Goal: Register for event/course

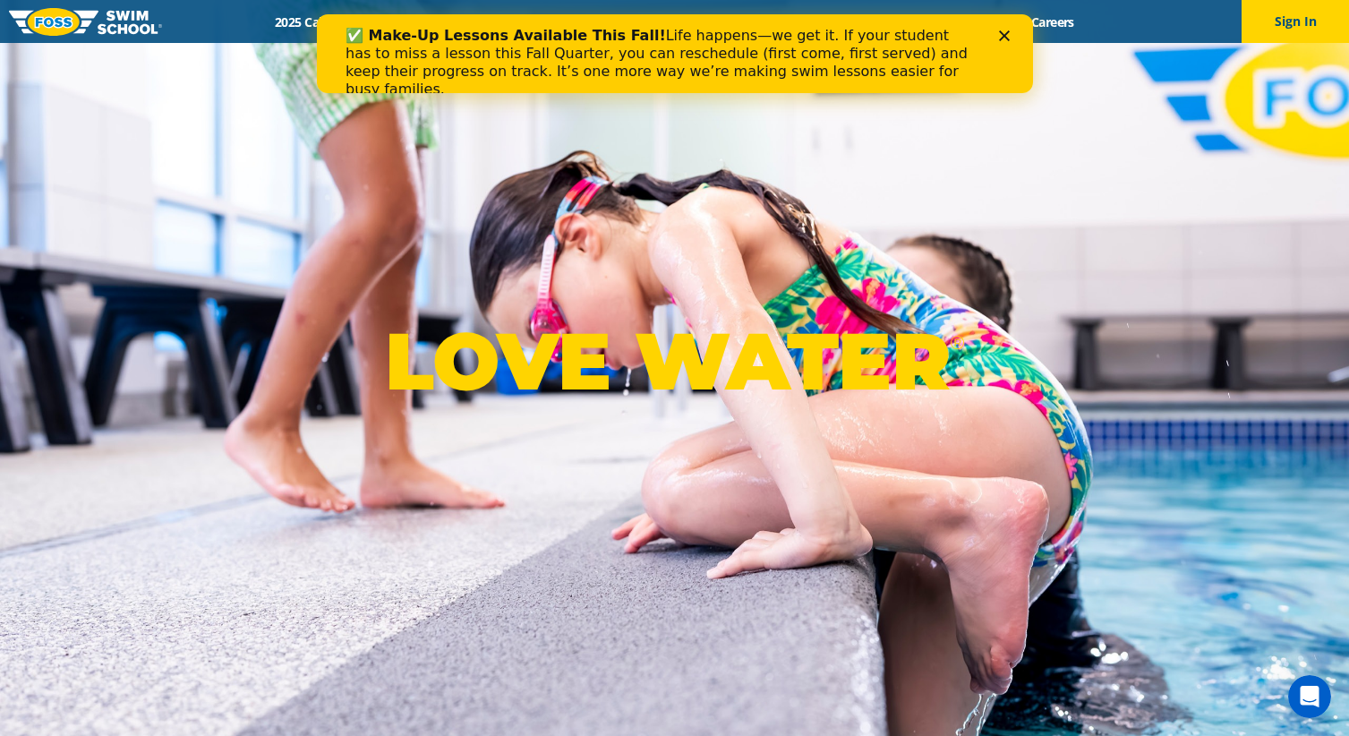
click at [1005, 34] on icon "Close" at bounding box center [1003, 35] width 11 height 11
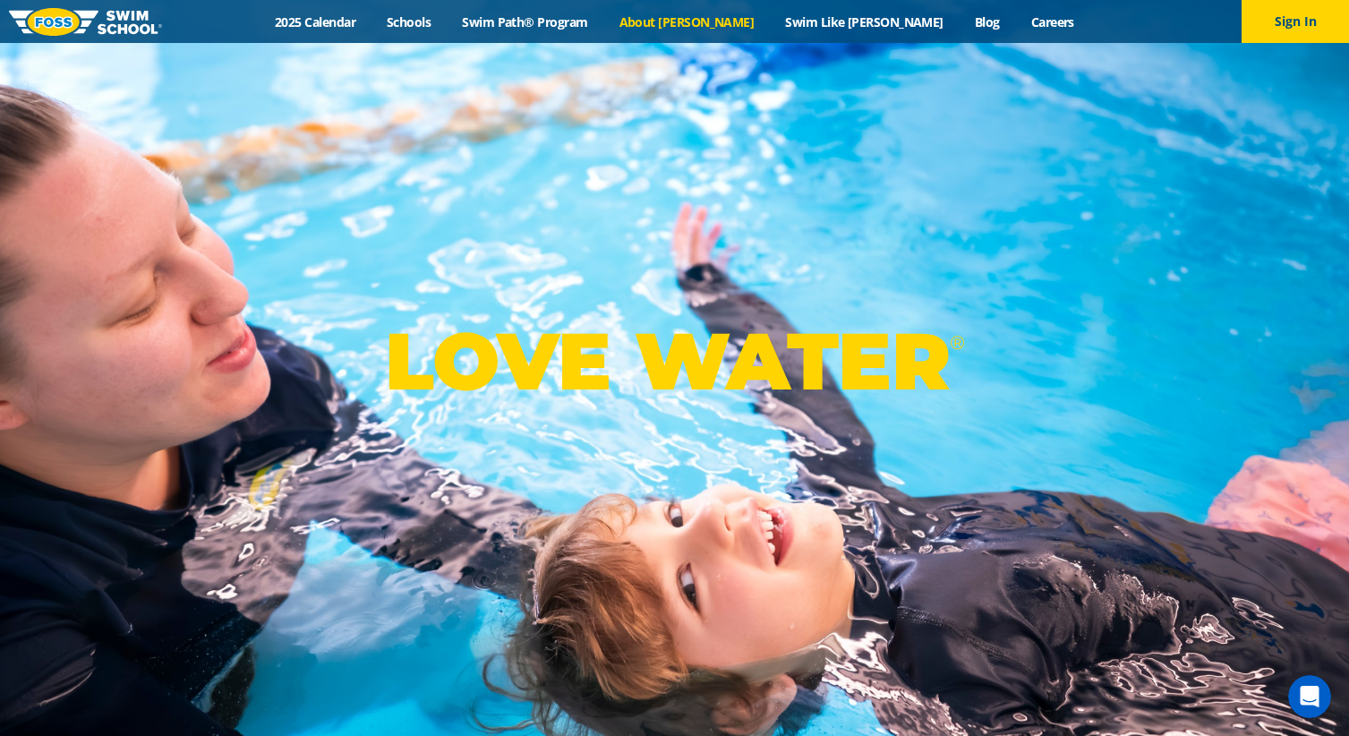
click at [744, 30] on link "About [PERSON_NAME]" at bounding box center [686, 21] width 167 height 17
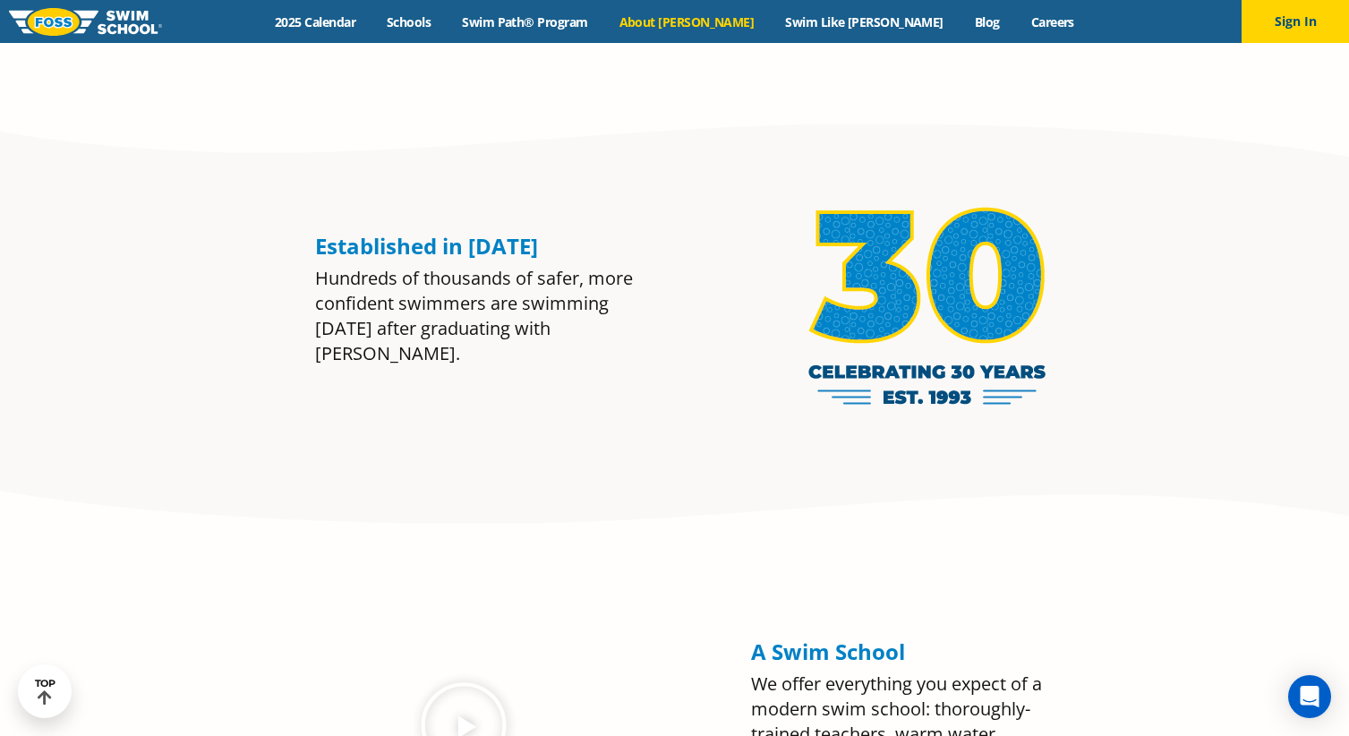
scroll to position [1318, 0]
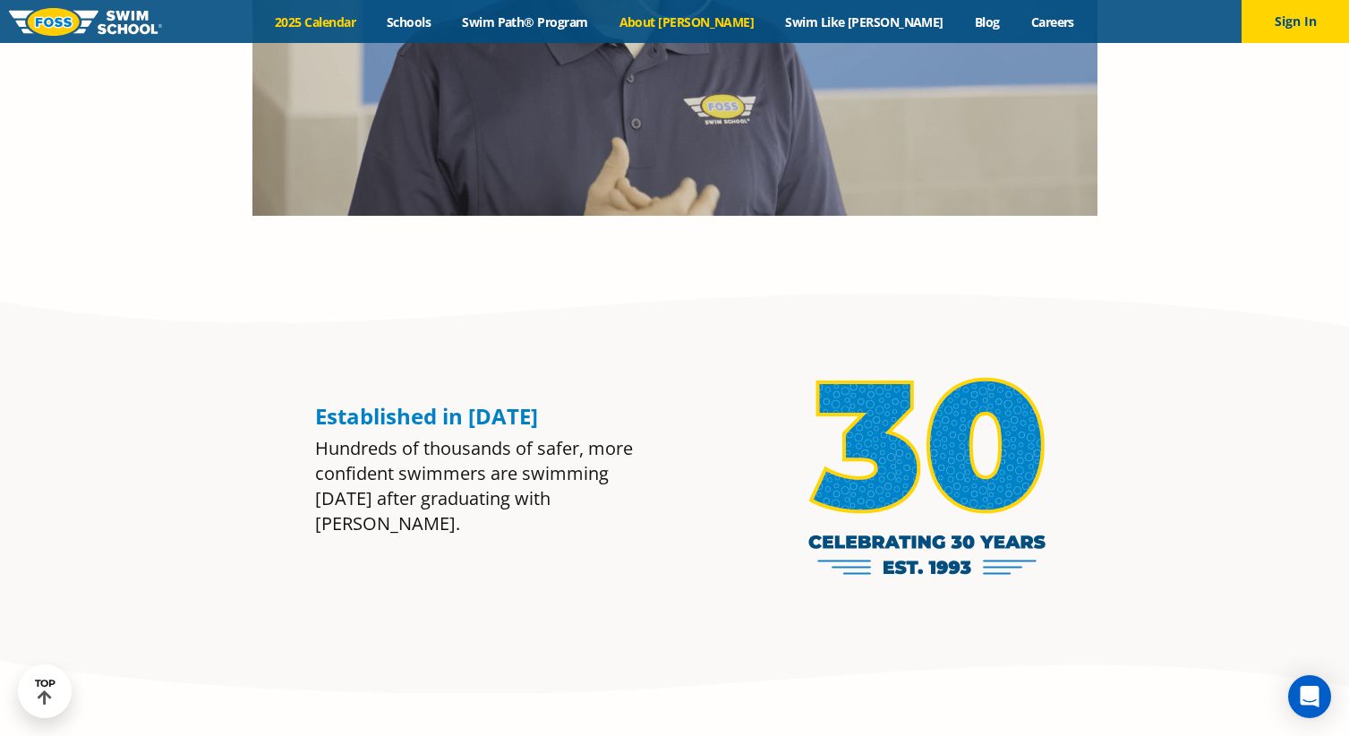
click at [355, 24] on link "2025 Calendar" at bounding box center [316, 21] width 112 height 17
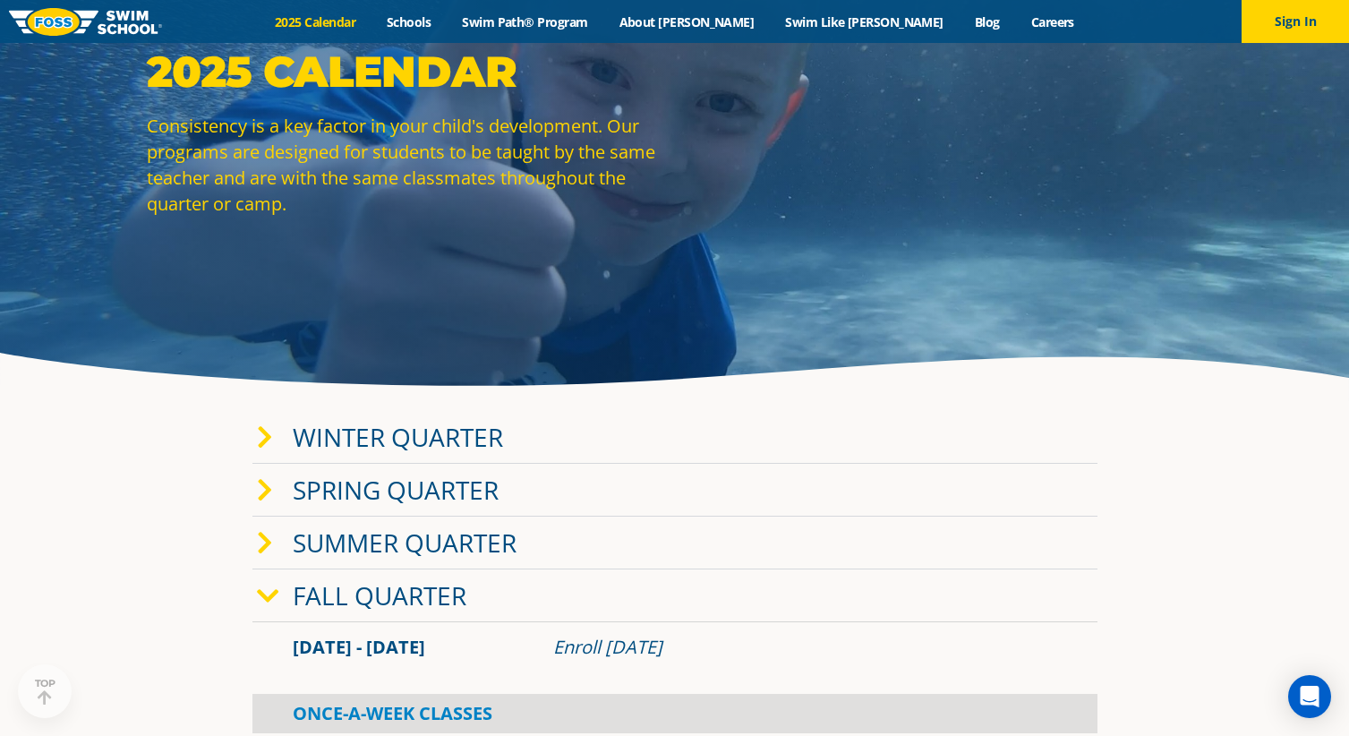
scroll to position [173, 0]
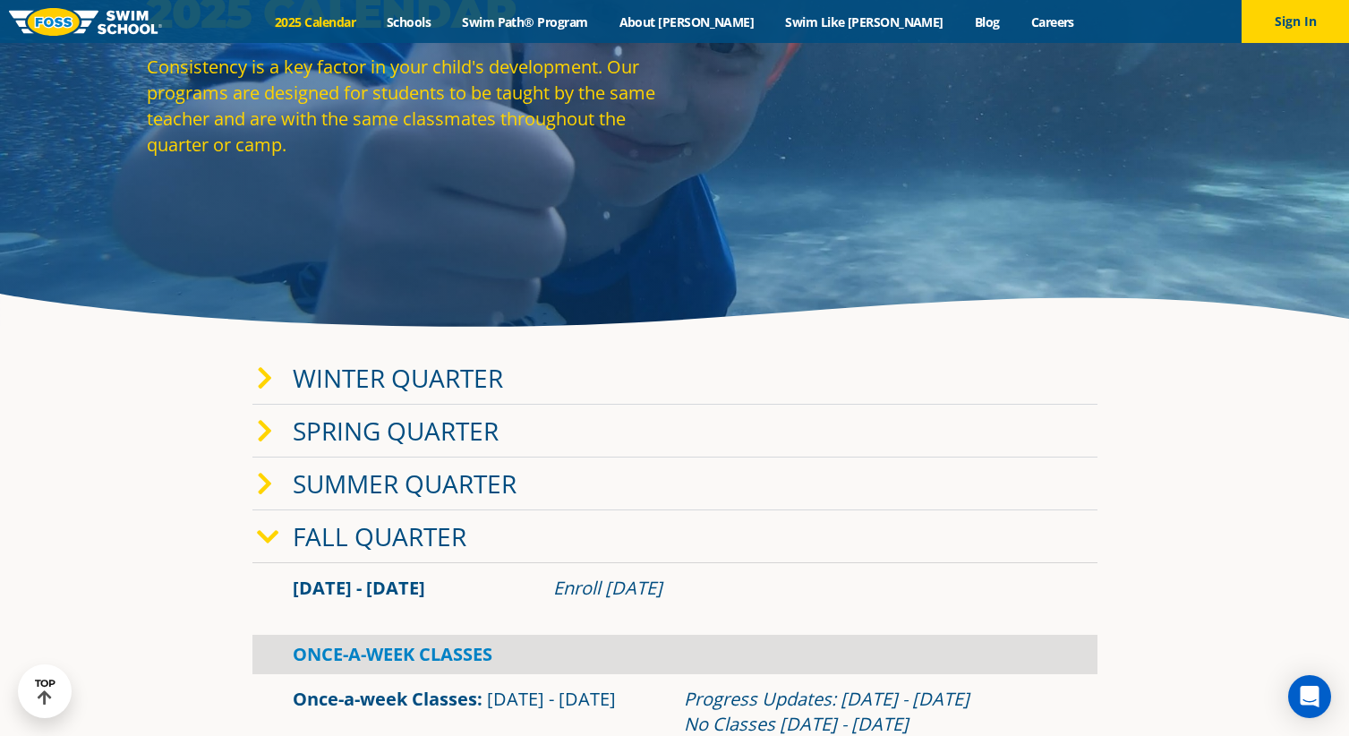
click at [268, 377] on icon at bounding box center [265, 378] width 16 height 25
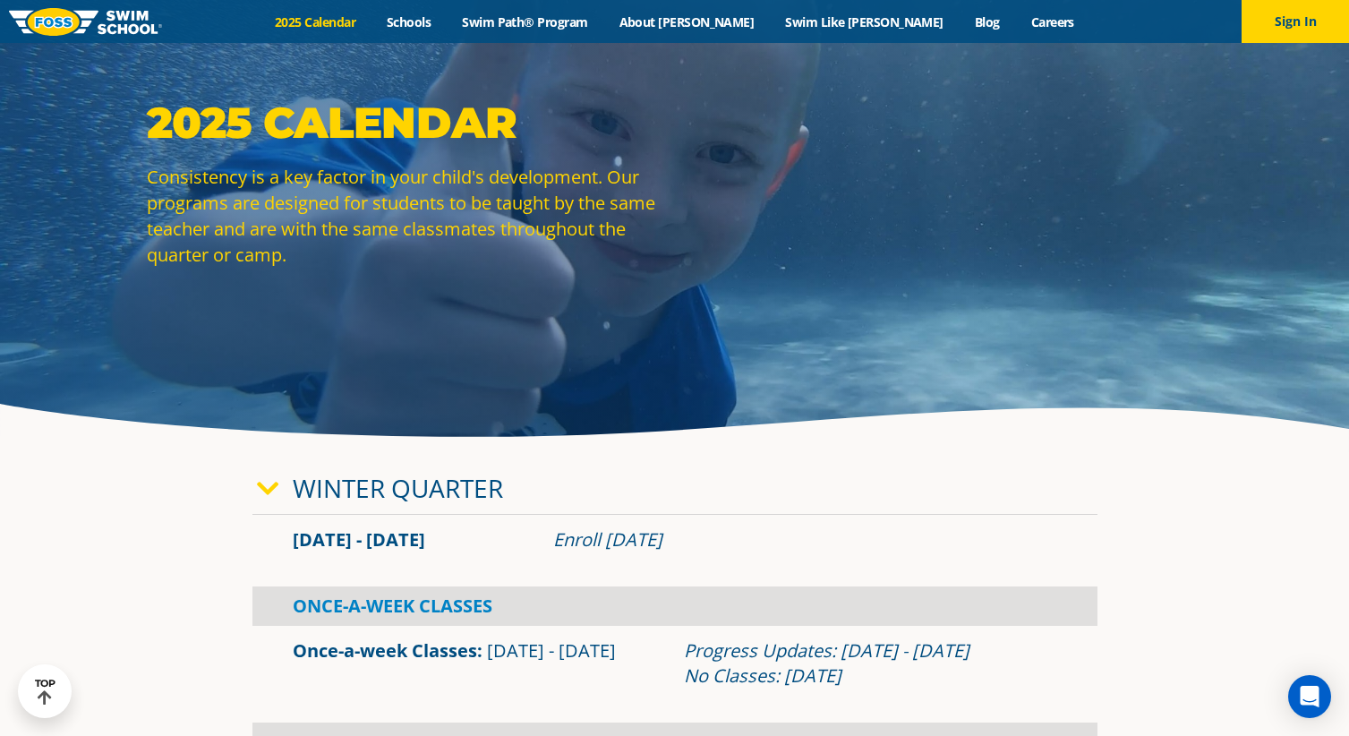
scroll to position [0, 0]
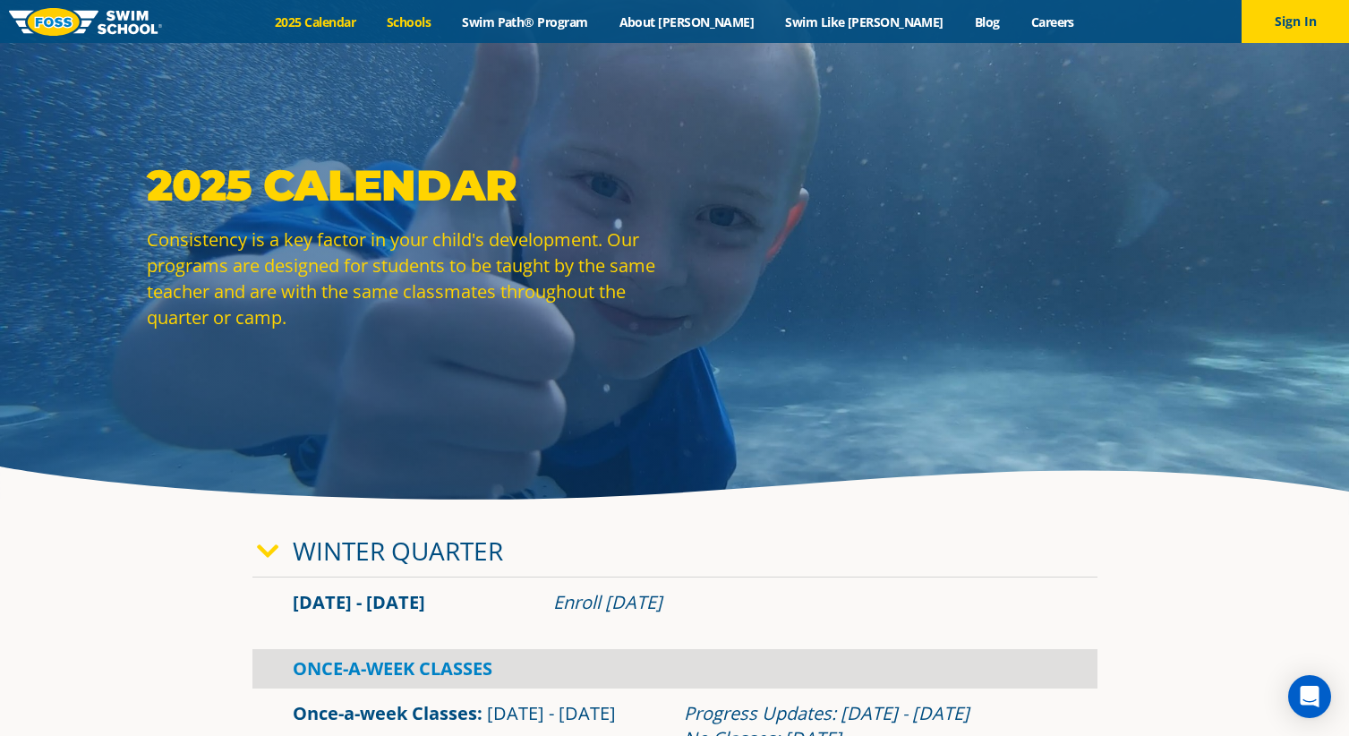
click at [447, 16] on link "Schools" at bounding box center [409, 21] width 75 height 17
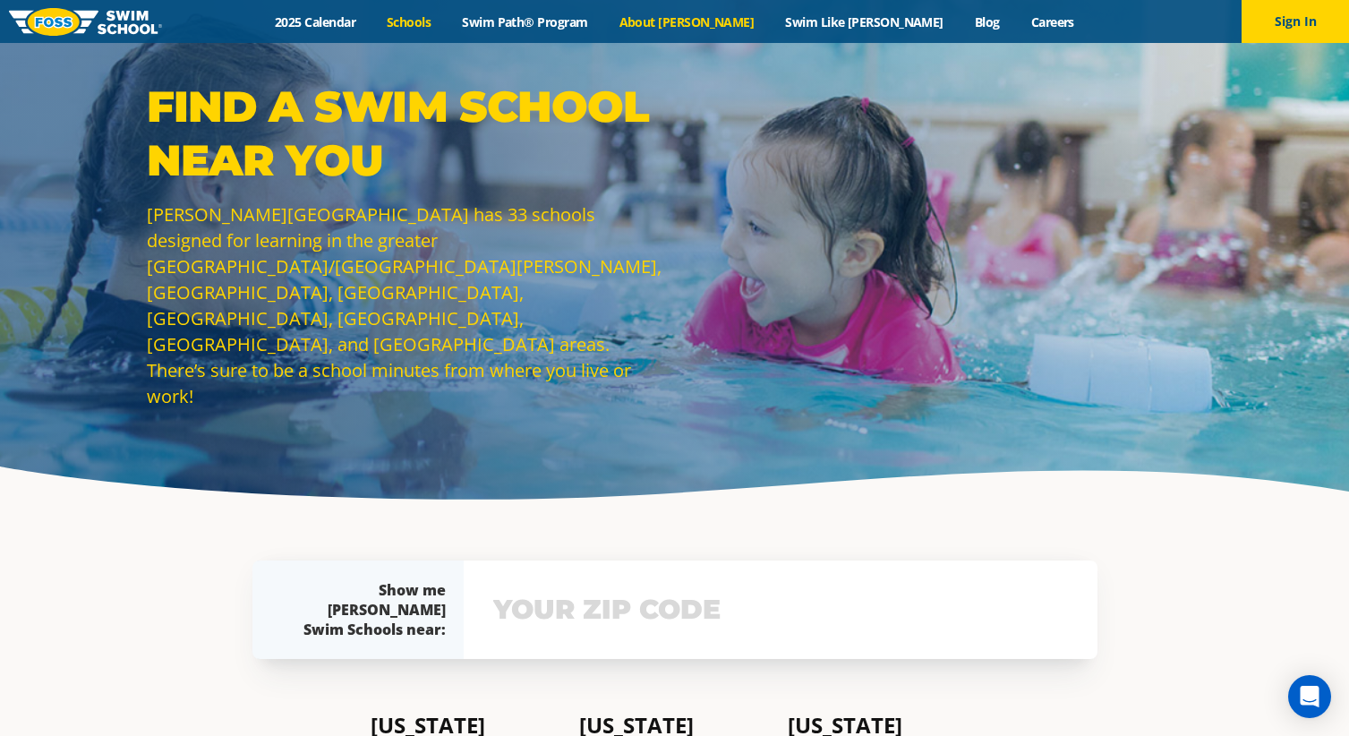
click at [711, 19] on link "About [PERSON_NAME]" at bounding box center [686, 21] width 167 height 17
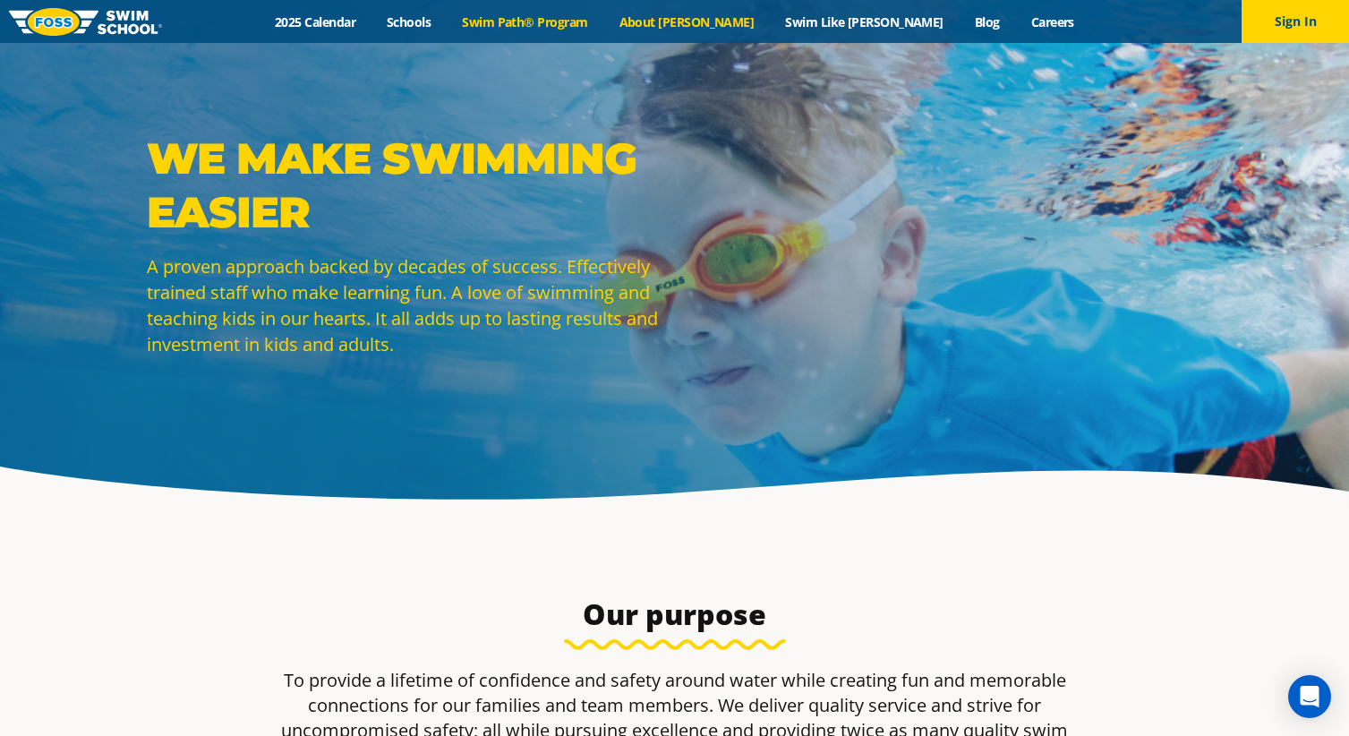
click at [540, 25] on link "Swim Path® Program" at bounding box center [525, 21] width 157 height 17
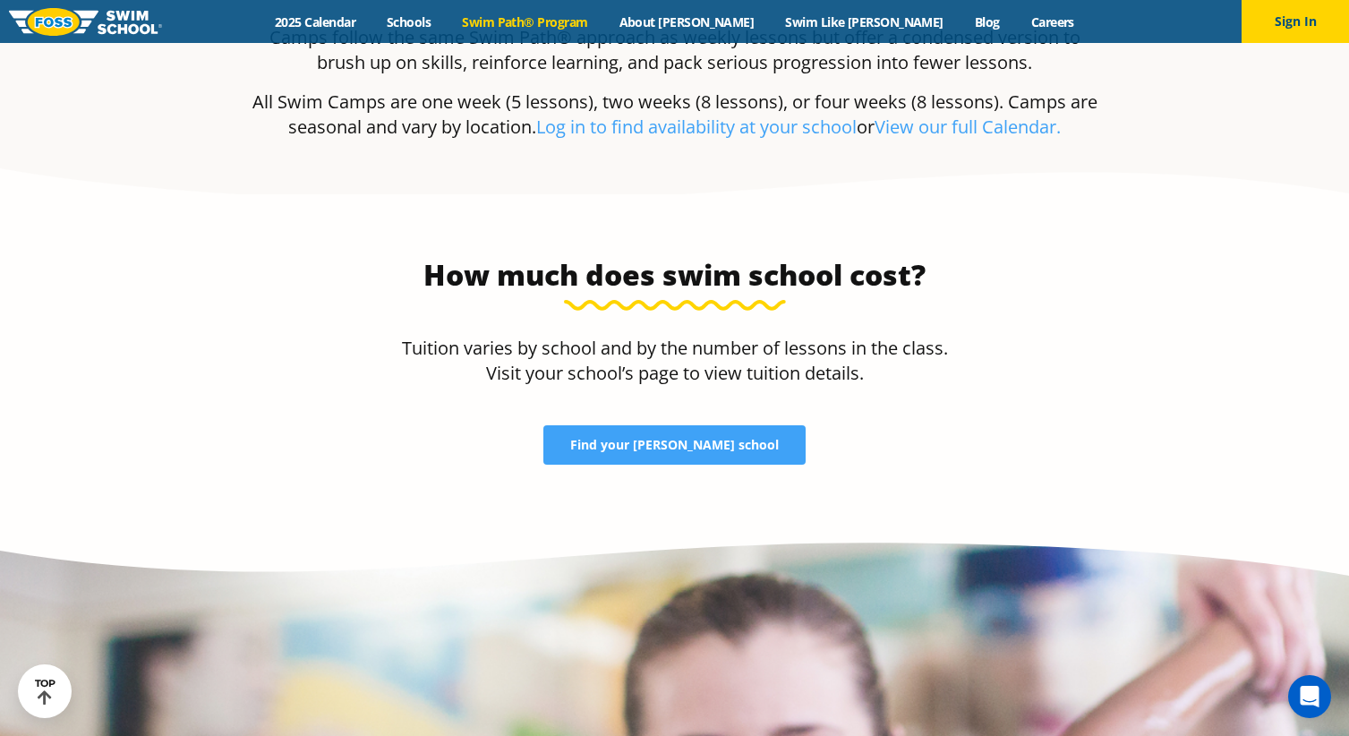
scroll to position [3678, 0]
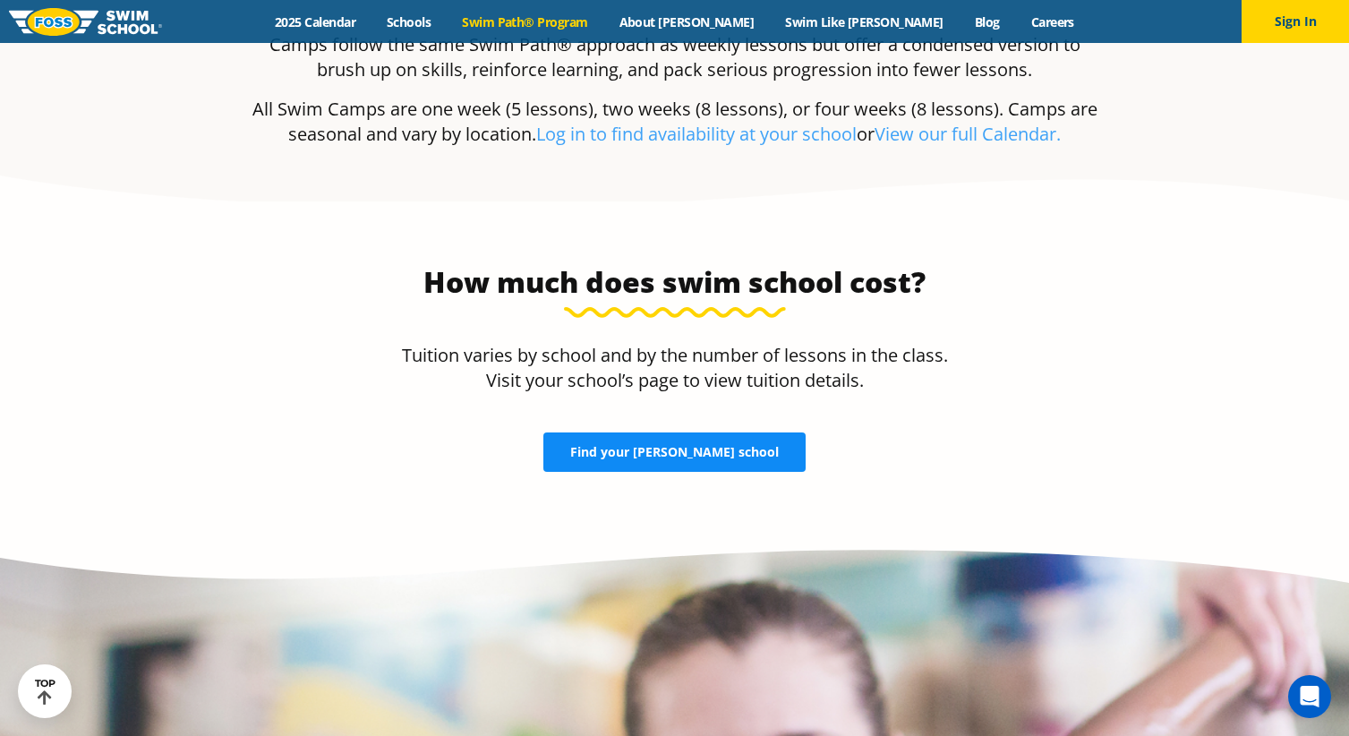
click at [682, 432] on link "Find your FOSS school" at bounding box center [674, 451] width 262 height 39
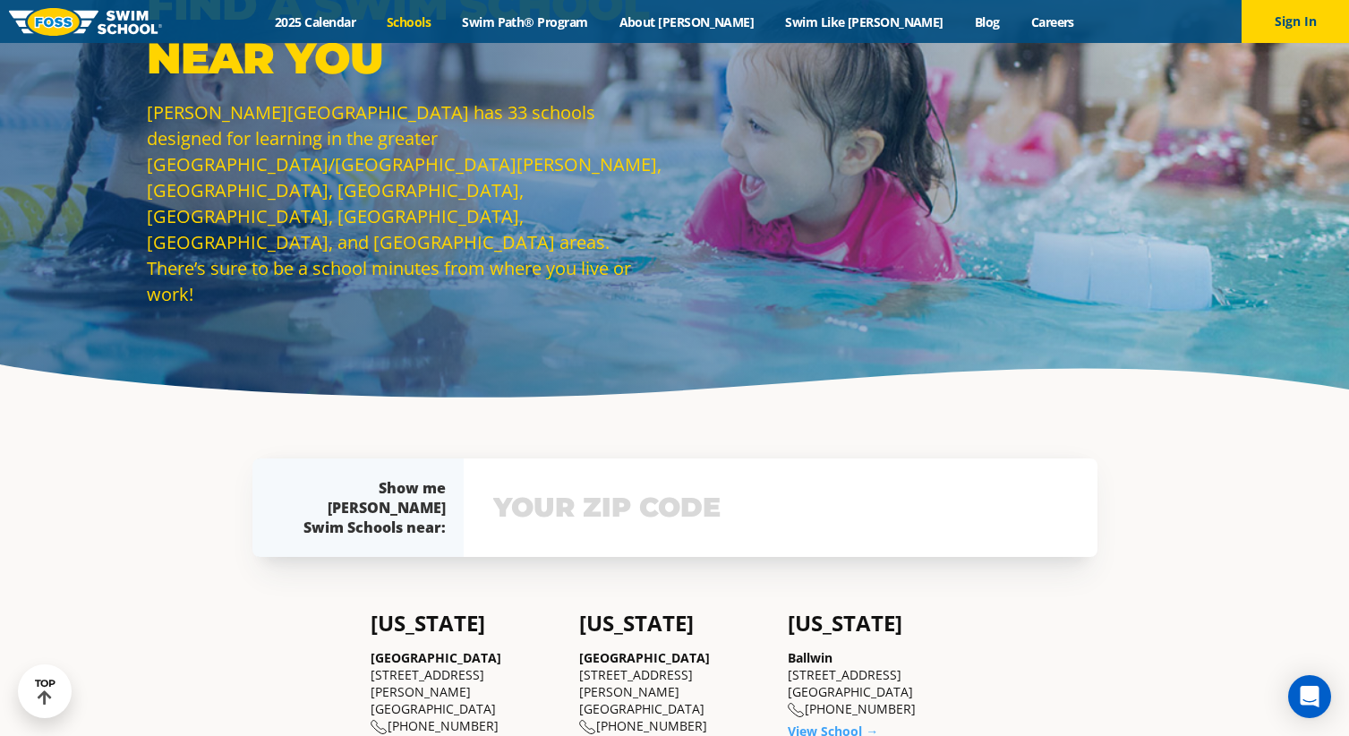
click at [650, 526] on input "text" at bounding box center [781, 508] width 584 height 52
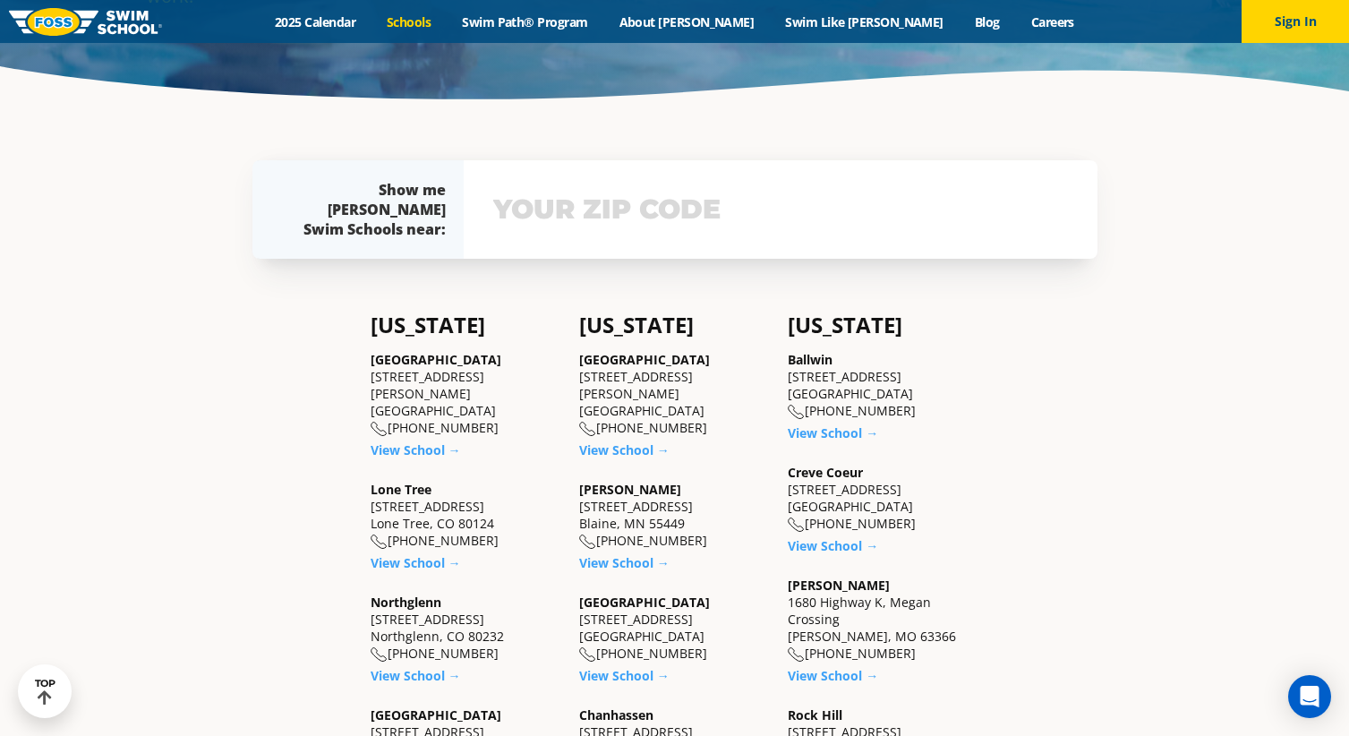
scroll to position [471, 0]
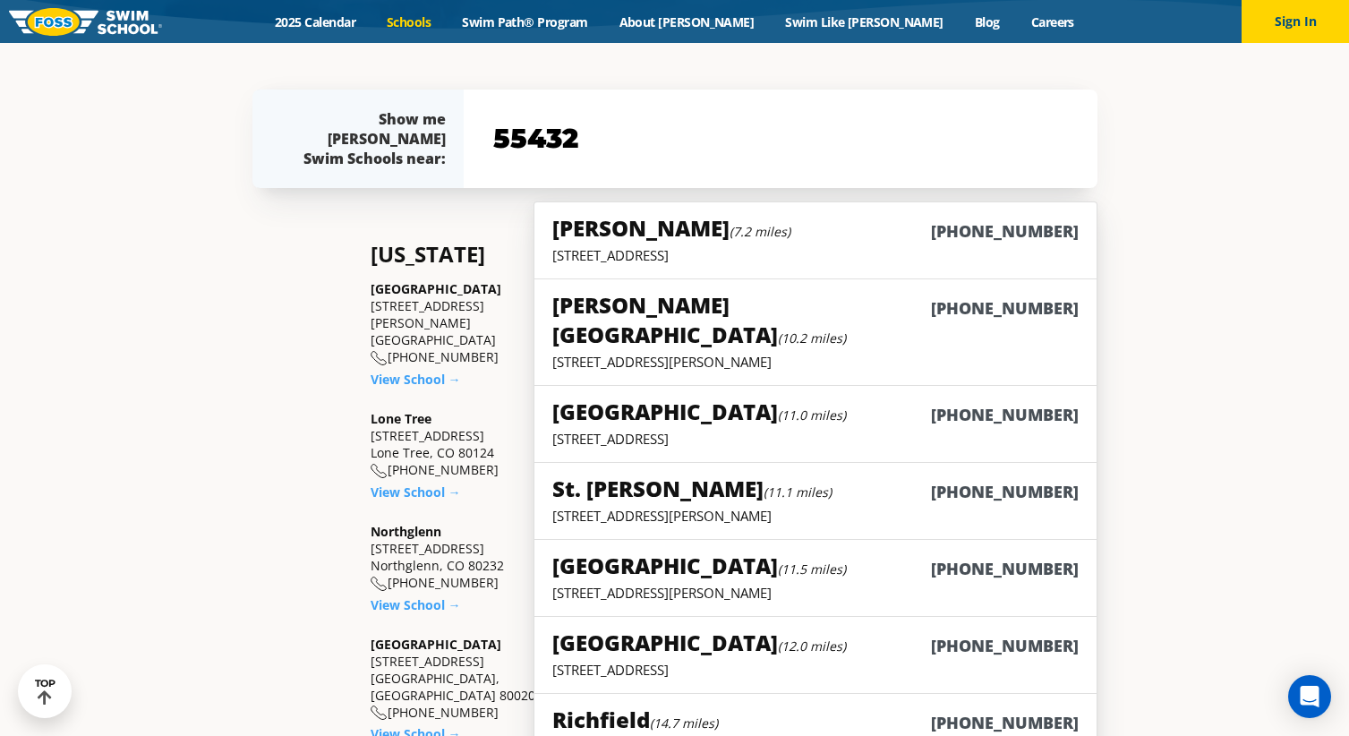
type input "55432"
click at [858, 311] on div "[PERSON_NAME][GEOGRAPHIC_DATA] (10.2 miles) [PHONE_NUMBER]" at bounding box center [815, 321] width 526 height 63
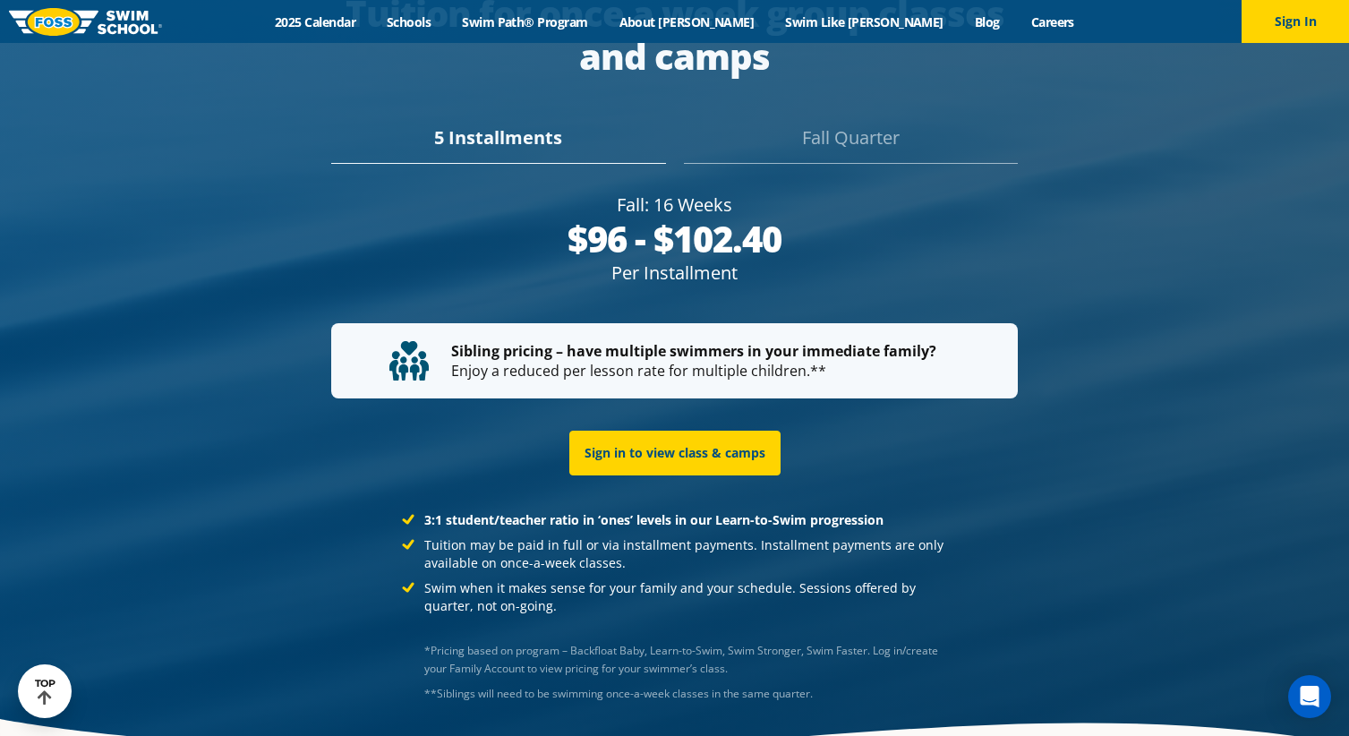
scroll to position [3455, 0]
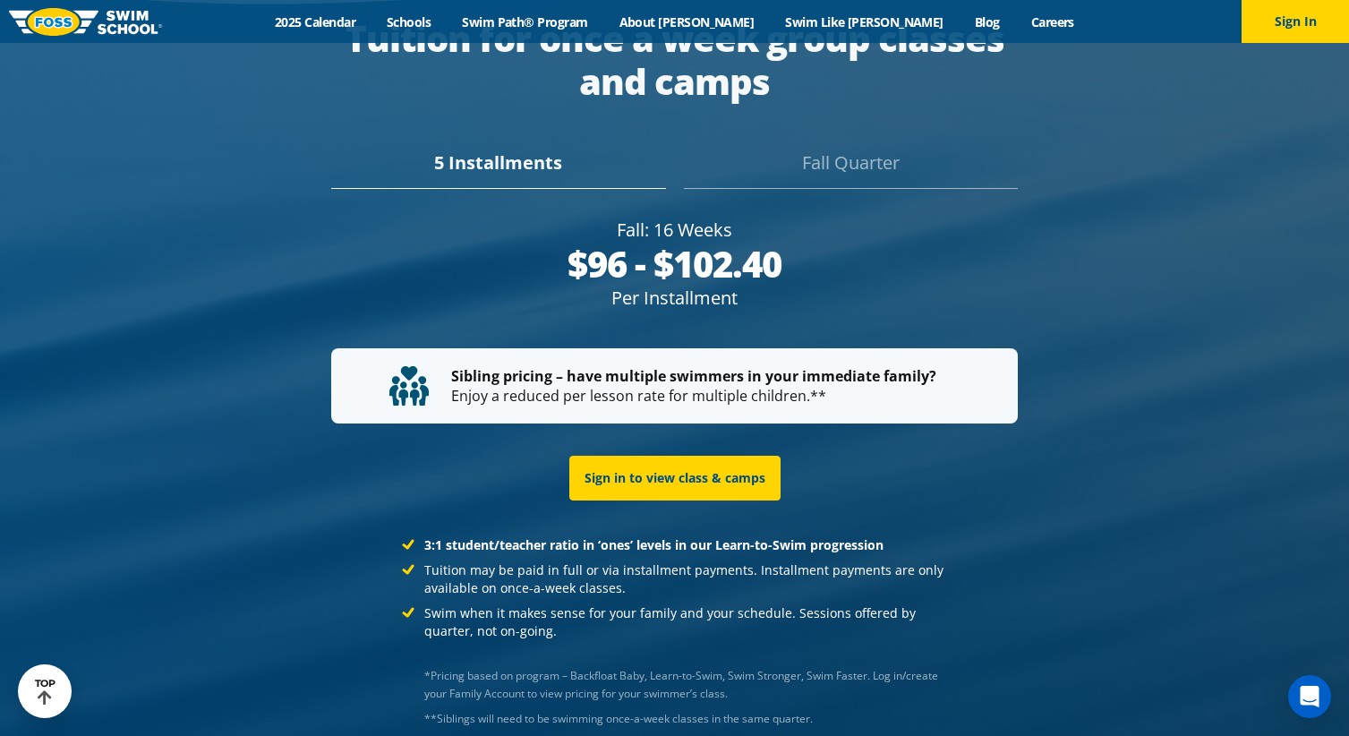
click at [854, 150] on div "Fall Quarter" at bounding box center [851, 169] width 334 height 39
click at [526, 150] on div "5 Installments" at bounding box center [498, 169] width 334 height 39
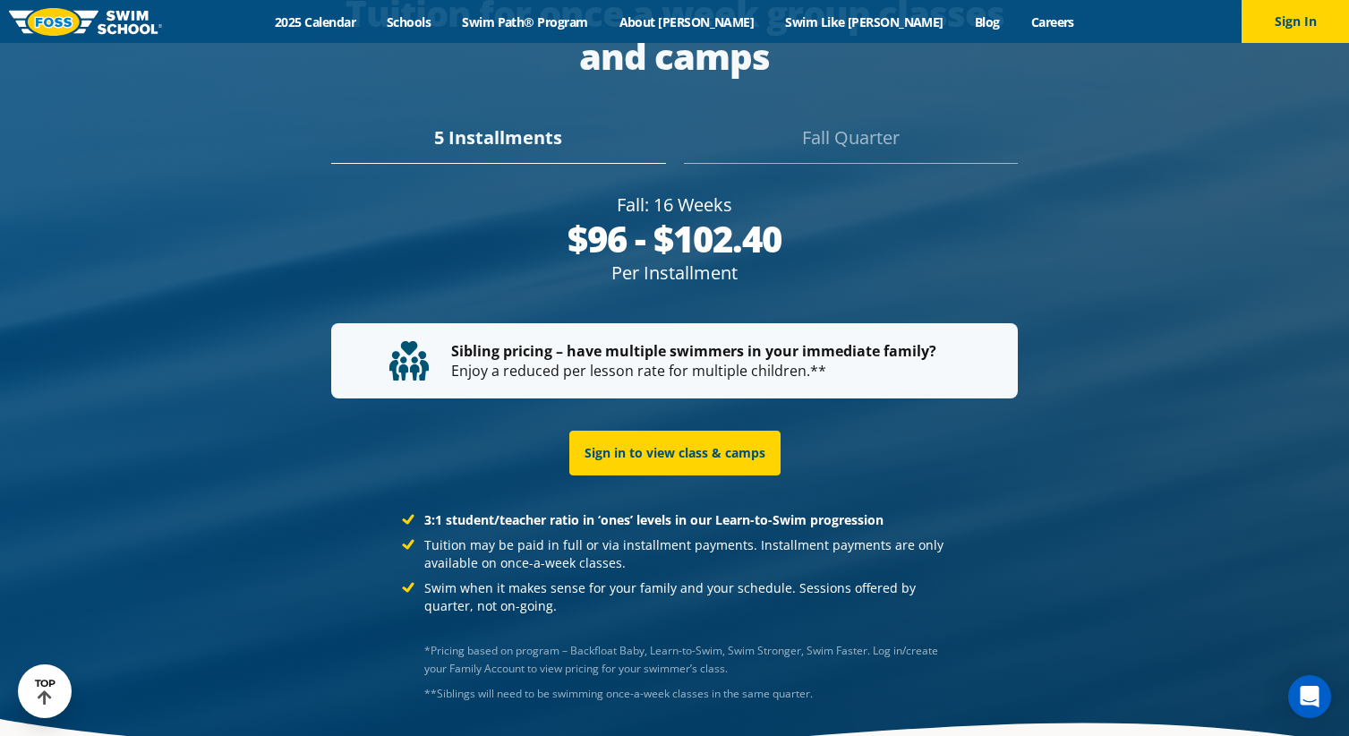
click at [862, 124] on div "Fall Quarter" at bounding box center [851, 143] width 334 height 39
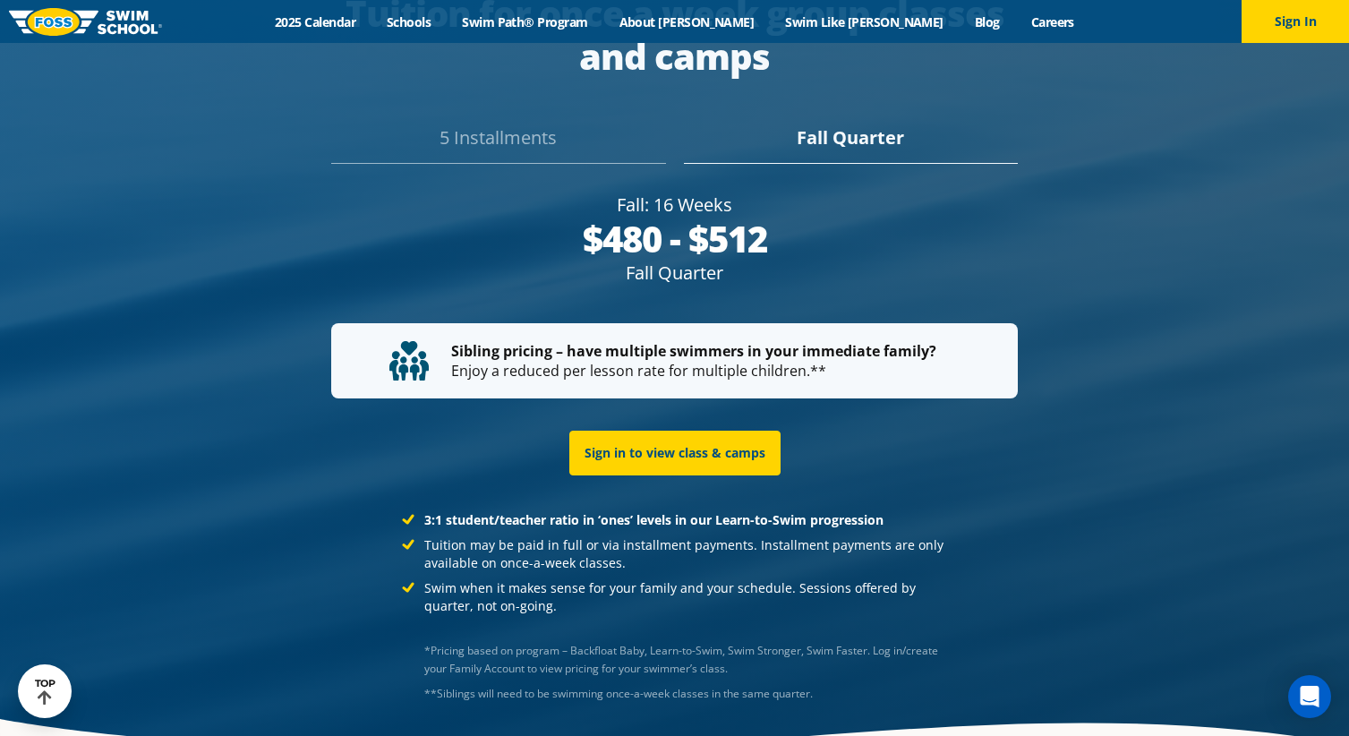
click at [555, 124] on div "5 Installments" at bounding box center [498, 143] width 334 height 39
